Goal: Transaction & Acquisition: Purchase product/service

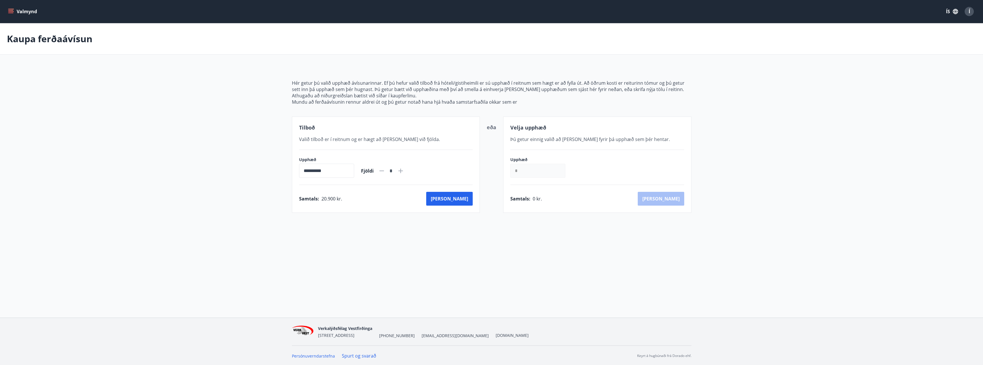
scroll to position [1, 0]
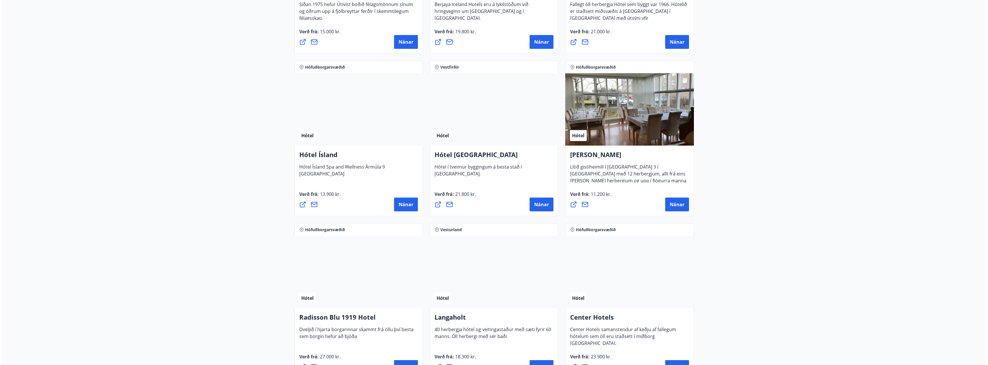
scroll to position [673, 0]
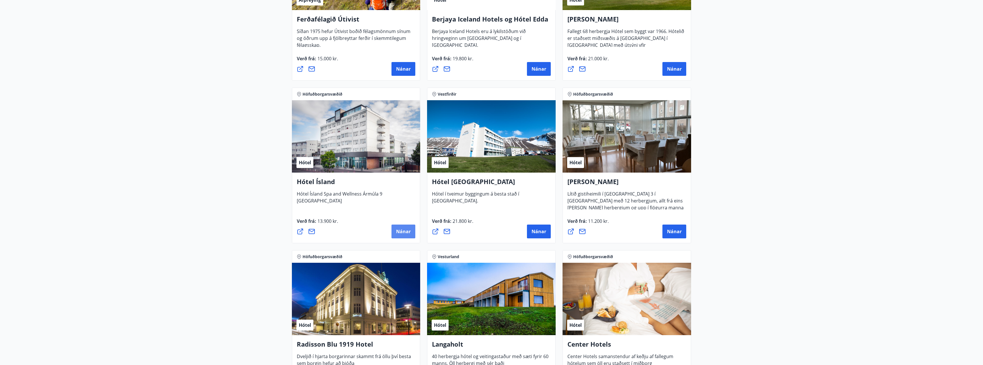
click at [405, 233] on span "Nánar" at bounding box center [403, 231] width 15 height 6
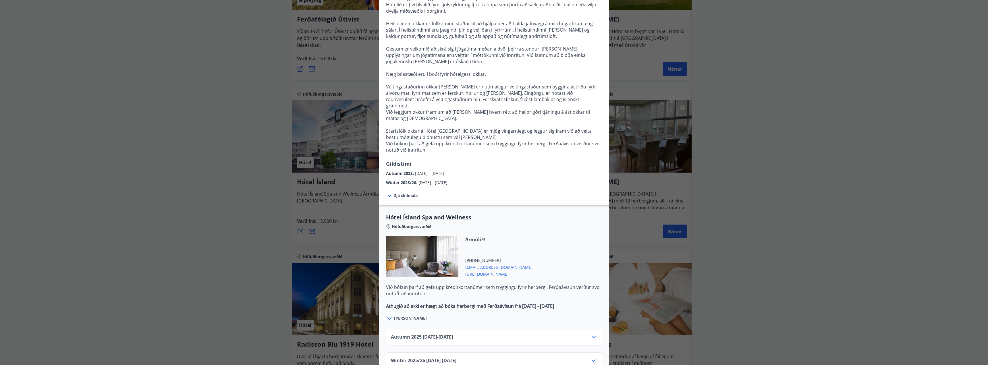
scroll to position [115, 0]
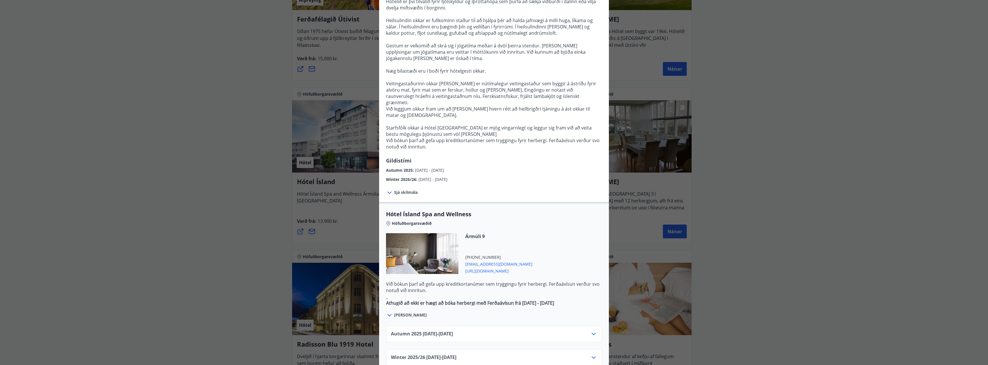
click at [259, 247] on div "Hótel Ísland Sendu skilaboð til að panta herbergi [EMAIL_ADDRESS][DOMAIN_NAME] …" at bounding box center [494, 182] width 988 height 365
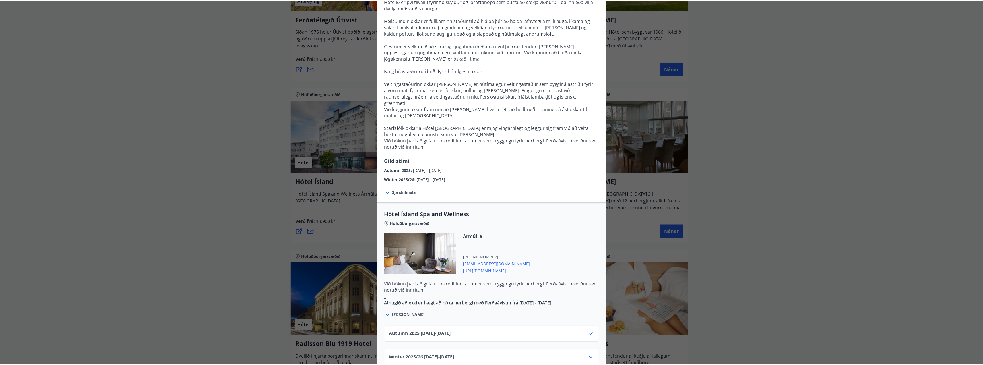
scroll to position [0, 0]
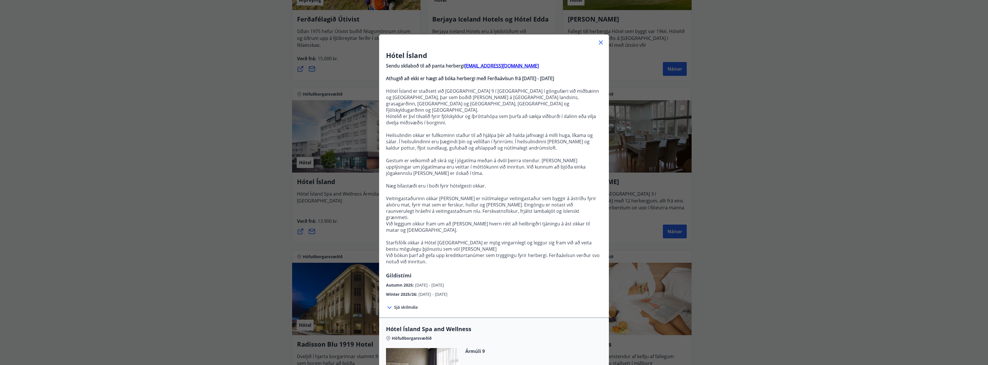
click at [598, 42] on icon at bounding box center [600, 42] width 7 height 7
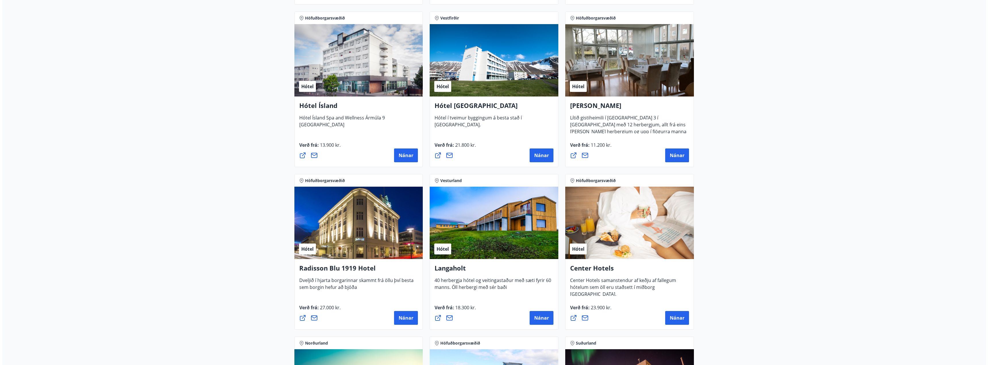
scroll to position [759, 0]
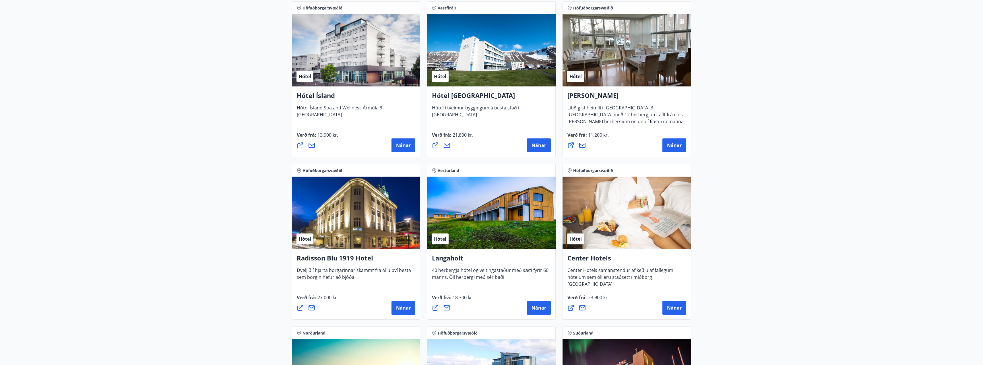
click at [368, 218] on div "Hótel" at bounding box center [356, 213] width 129 height 72
click at [405, 306] on span "Nánar" at bounding box center [403, 308] width 15 height 6
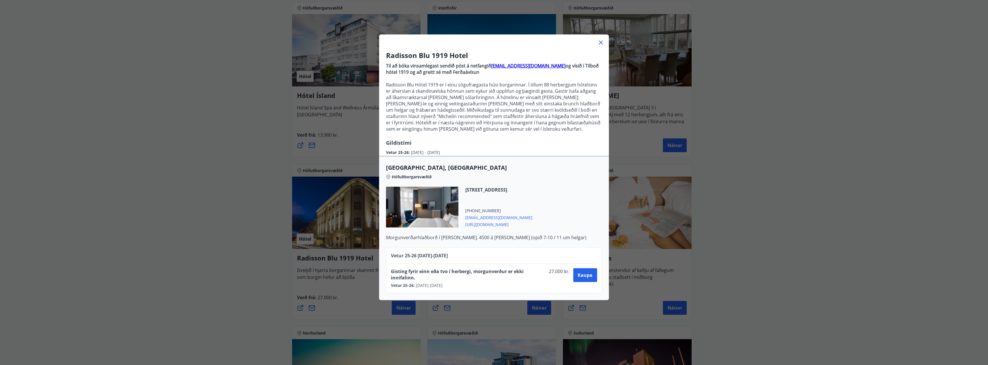
click at [243, 179] on div "Radisson Blu 1919 Hotel Til að bóka vinsamlegast sendið póst á netfangið [EMAIL…" at bounding box center [494, 182] width 988 height 365
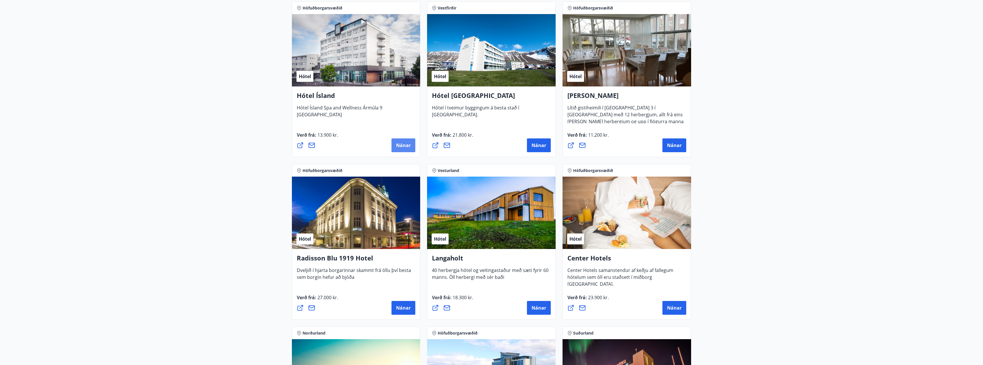
click at [398, 141] on button "Nánar" at bounding box center [404, 145] width 24 height 14
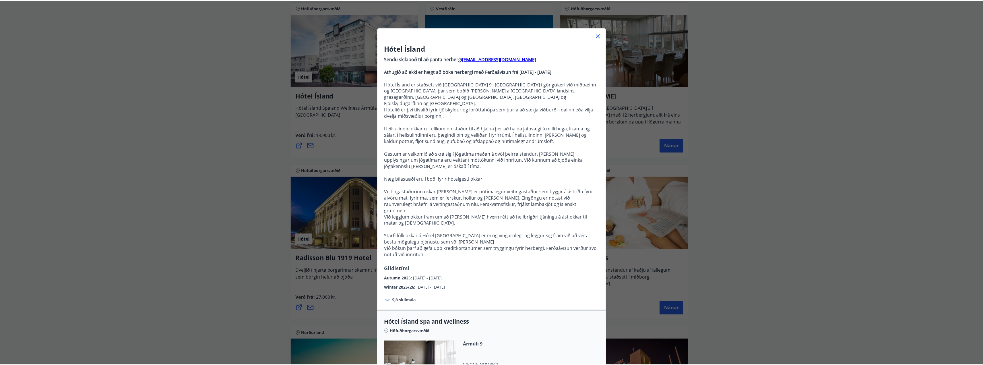
scroll to position [0, 0]
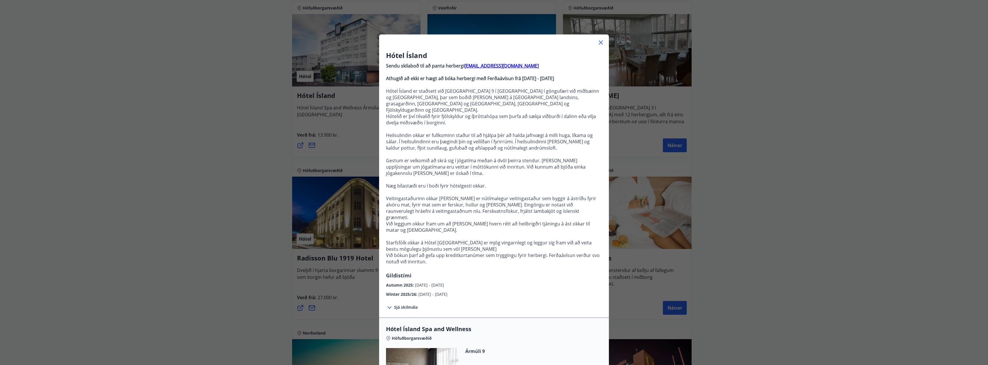
click at [599, 43] on icon at bounding box center [601, 42] width 4 height 4
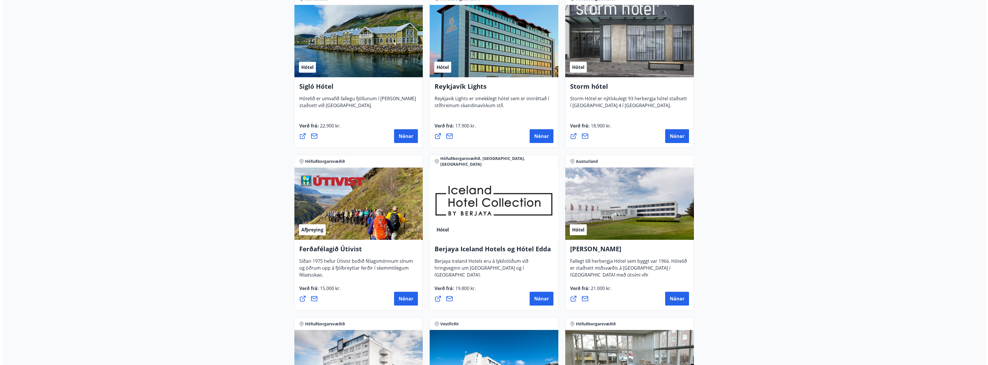
scroll to position [357, 0]
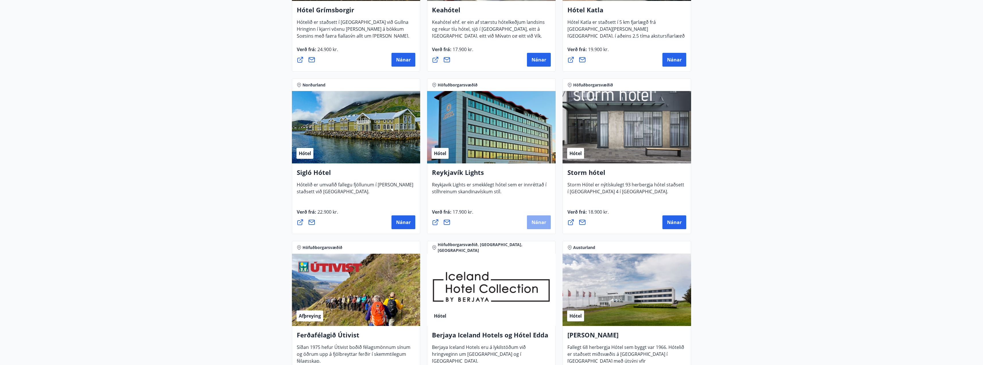
click at [544, 219] on span "Nánar" at bounding box center [539, 222] width 15 height 6
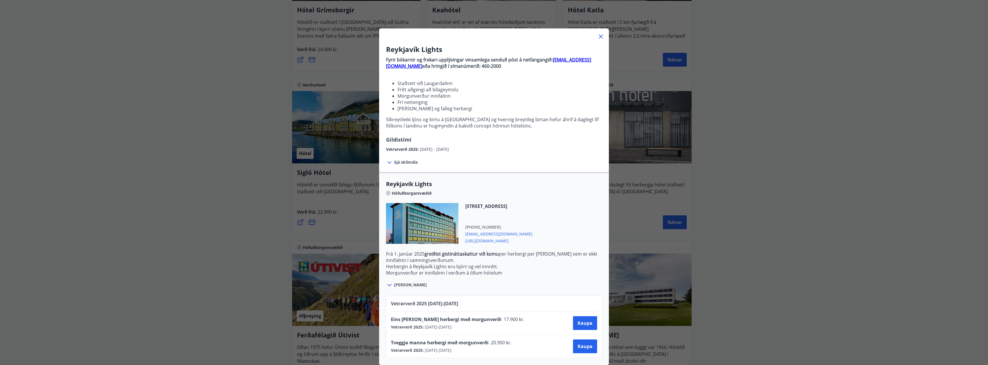
scroll to position [10, 0]
click at [480, 230] on span "[EMAIL_ADDRESS][DOMAIN_NAME]" at bounding box center [498, 233] width 67 height 7
click at [577, 210] on div "[STREET_ADDRESS] [PHONE_NUMBER] [EMAIL_ADDRESS][DOMAIN_NAME] [URL][DOMAIN_NAME]" at bounding box center [494, 227] width 216 height 48
click at [491, 237] on span "[URL][DOMAIN_NAME]" at bounding box center [498, 240] width 67 height 7
click at [579, 346] on button "Kaupa" at bounding box center [585, 346] width 24 height 14
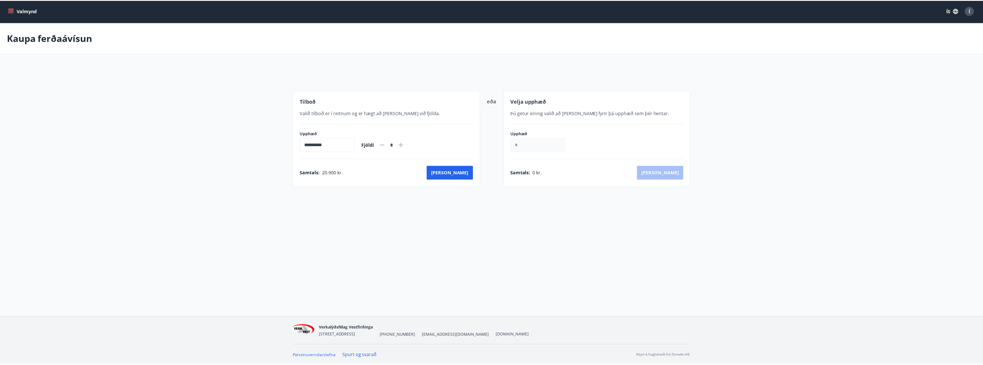
scroll to position [1, 0]
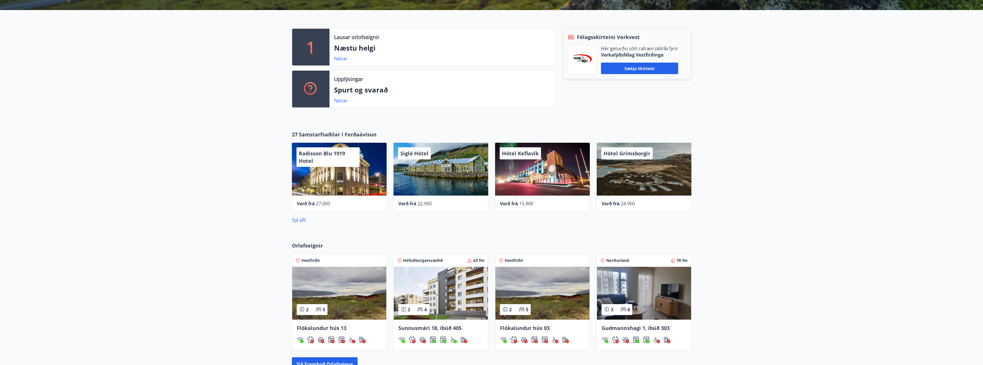
scroll to position [163, 0]
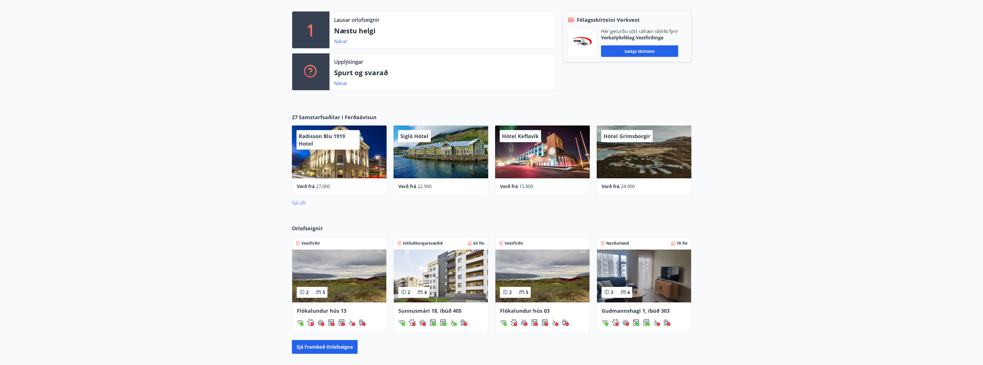
click at [298, 204] on link "Sjá allt" at bounding box center [299, 203] width 14 height 6
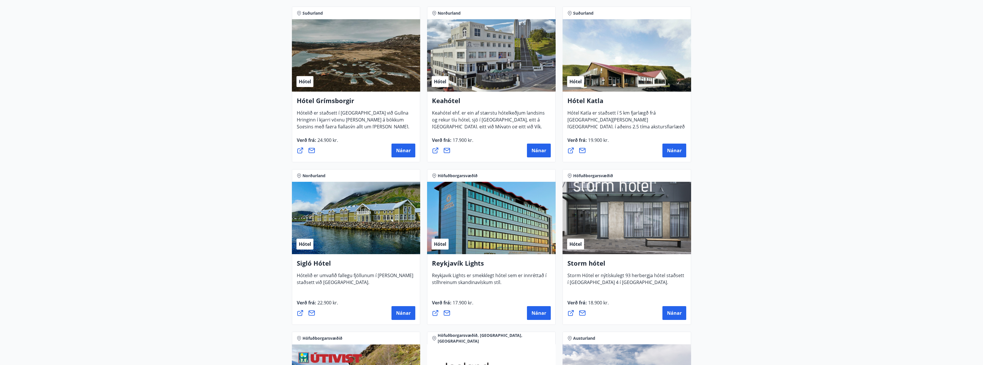
scroll to position [278, 0]
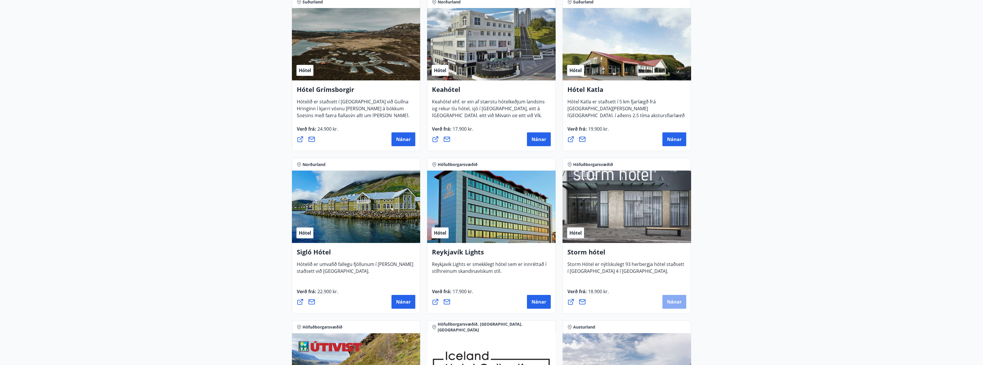
click at [683, 303] on button "Nánar" at bounding box center [675, 302] width 24 height 14
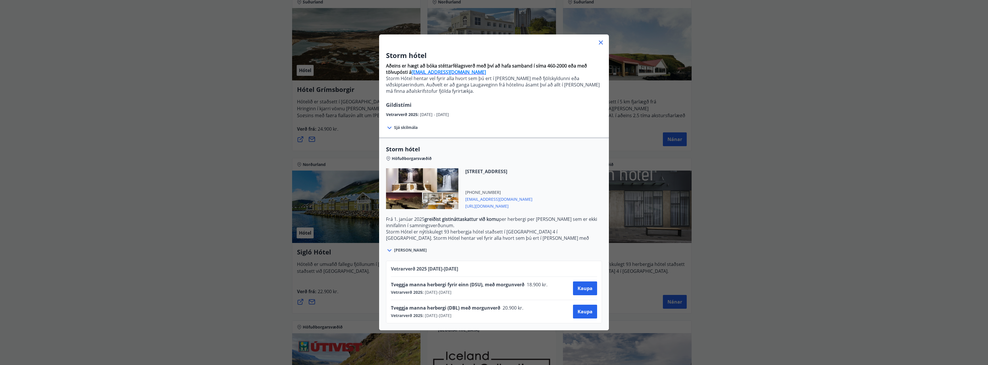
click at [479, 207] on span "[URL][DOMAIN_NAME]" at bounding box center [498, 205] width 67 height 7
click at [598, 40] on icon at bounding box center [600, 42] width 7 height 7
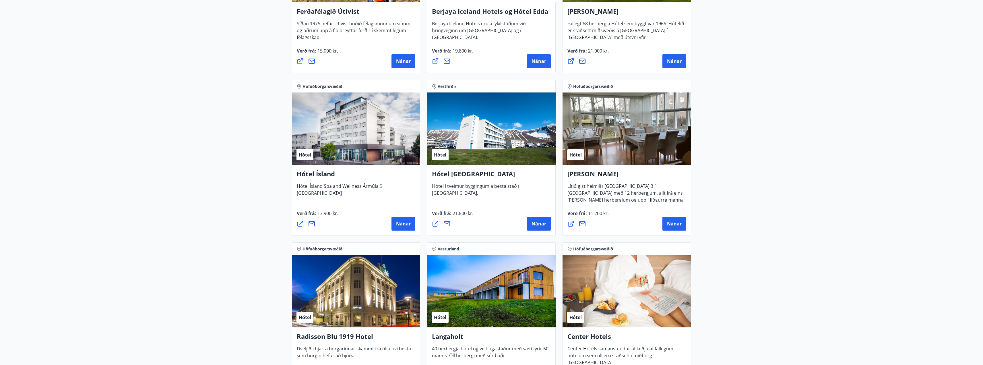
scroll to position [680, 0]
